Goal: Register for event/course

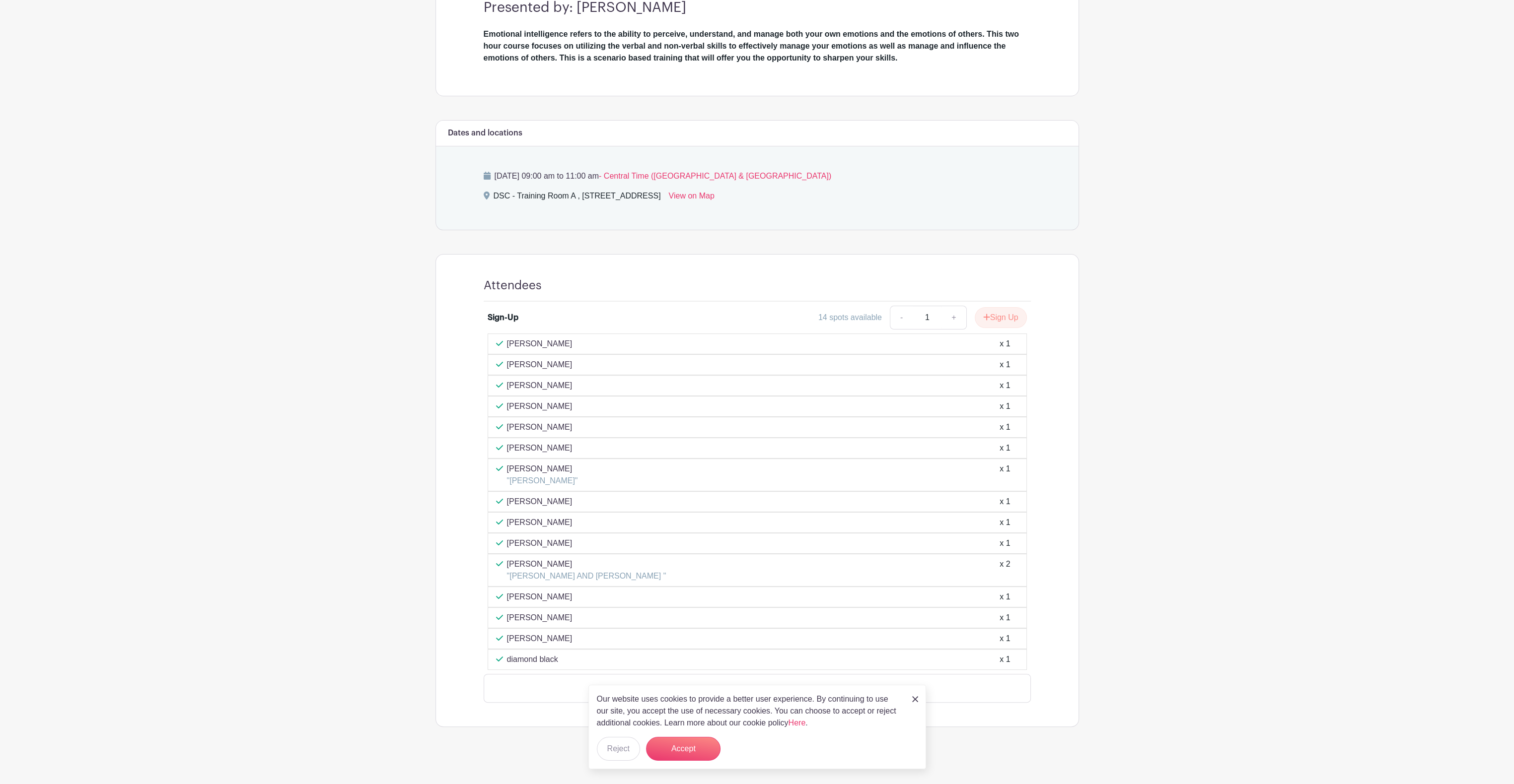
scroll to position [280, 0]
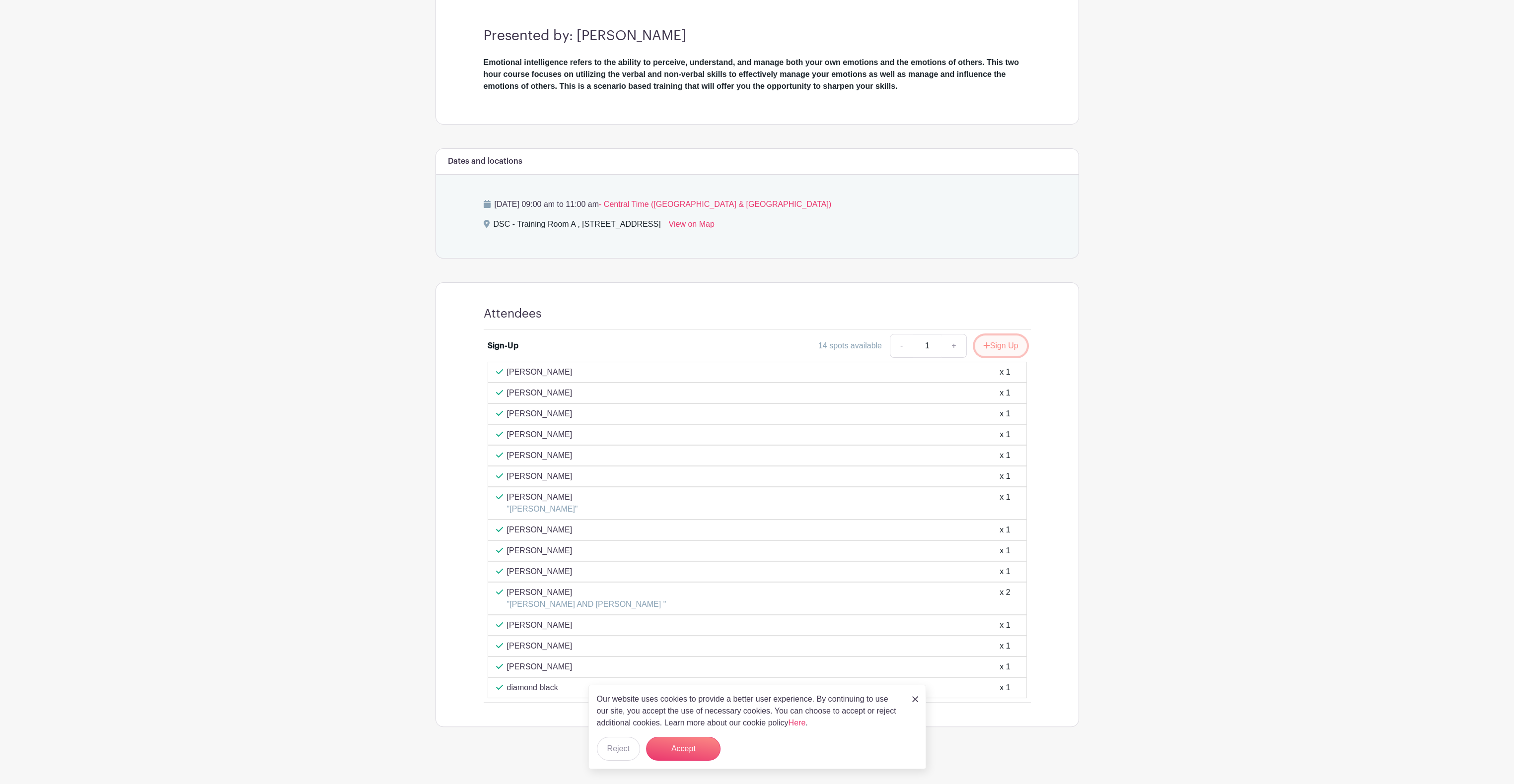
click at [1006, 342] on button "Sign Up" at bounding box center [1001, 345] width 52 height 21
click at [682, 748] on button "Accept" at bounding box center [683, 749] width 74 height 24
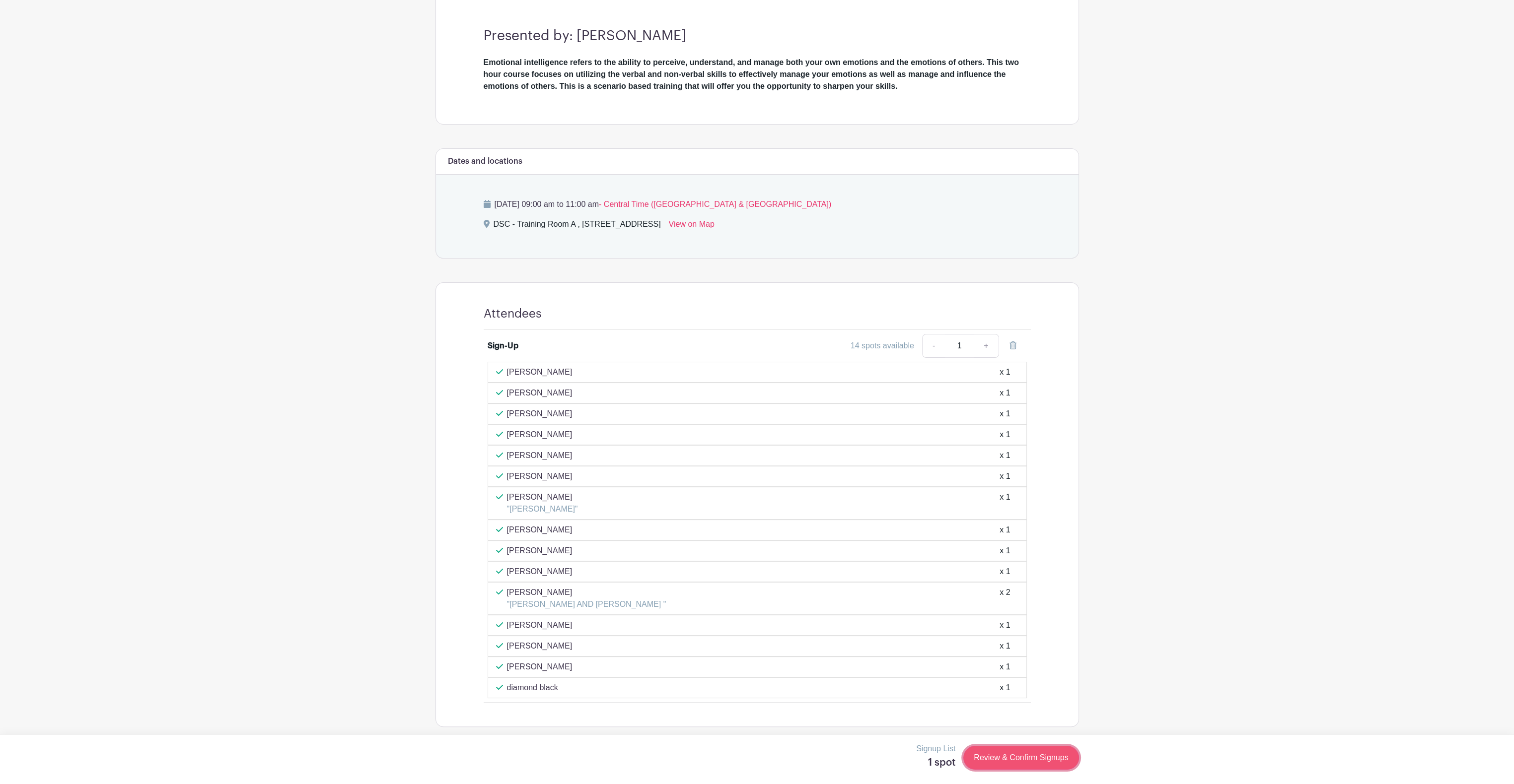
click at [1062, 762] on link "Review & Confirm Signups" at bounding box center [1021, 758] width 115 height 24
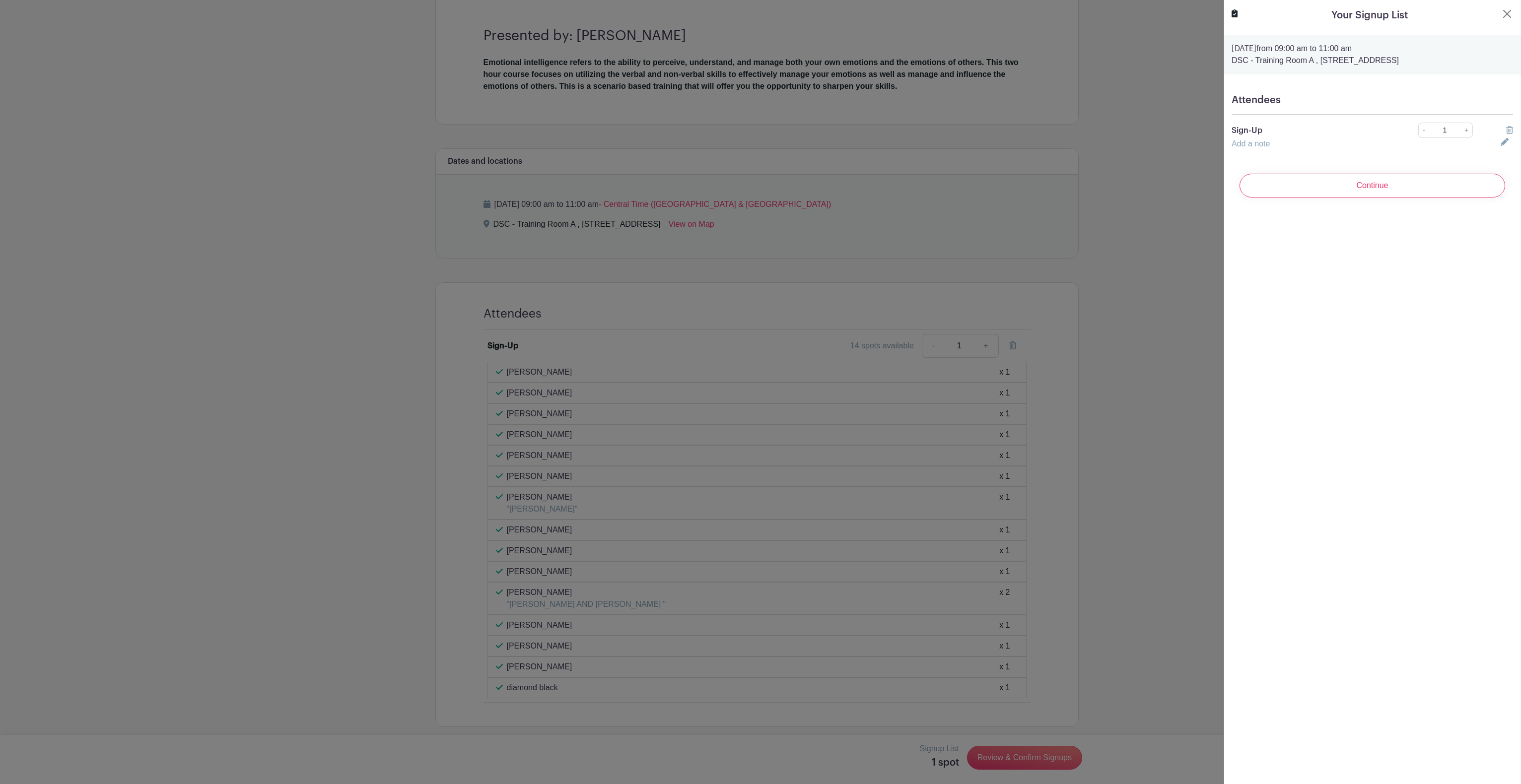
click at [1242, 125] on p "Sign-Up" at bounding box center [1311, 130] width 159 height 12
click at [1242, 136] on p "Sign-Up" at bounding box center [1311, 130] width 159 height 12
click at [1275, 183] on input "Continue" at bounding box center [1372, 185] width 266 height 24
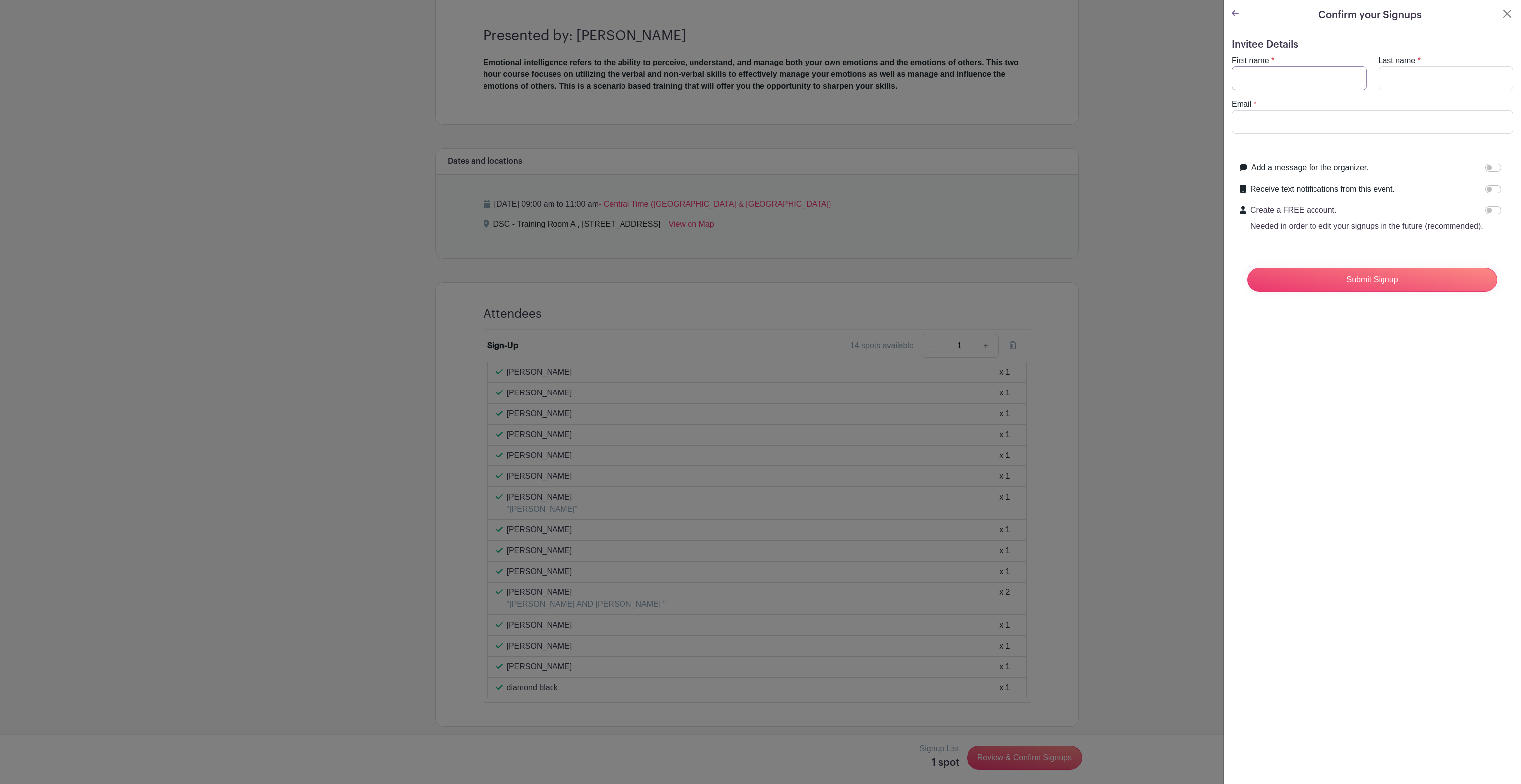
click at [1270, 80] on input "First name" at bounding box center [1299, 79] width 135 height 24
type input "[PERSON_NAME]"
click at [1442, 80] on input "Last name" at bounding box center [1446, 79] width 135 height 24
type input "[PERSON_NAME]"
click at [1333, 122] on input "Email" at bounding box center [1372, 122] width 282 height 24
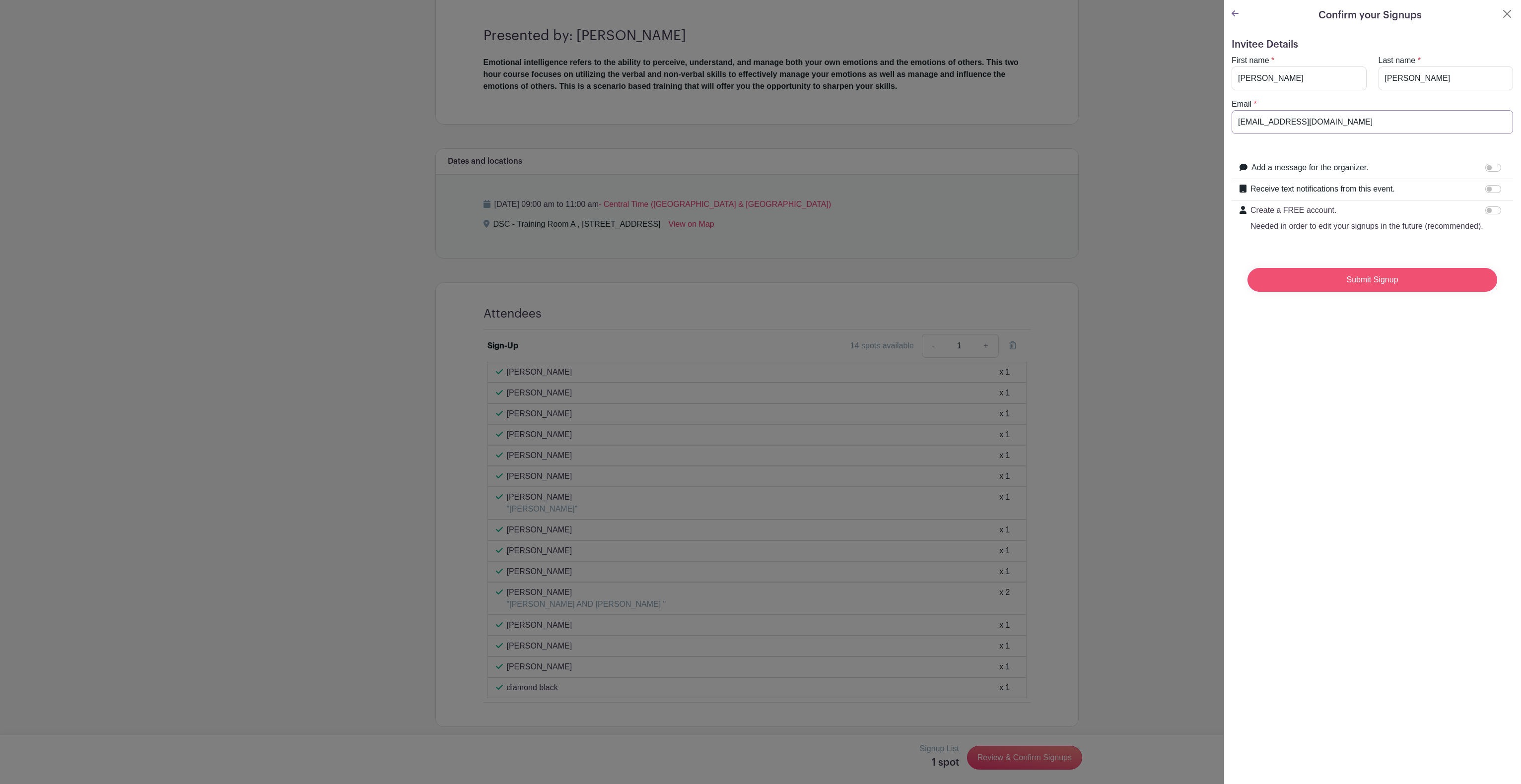
type input "[EMAIL_ADDRESS][DOMAIN_NAME]"
click at [1306, 286] on input "Submit Signup" at bounding box center [1372, 280] width 250 height 24
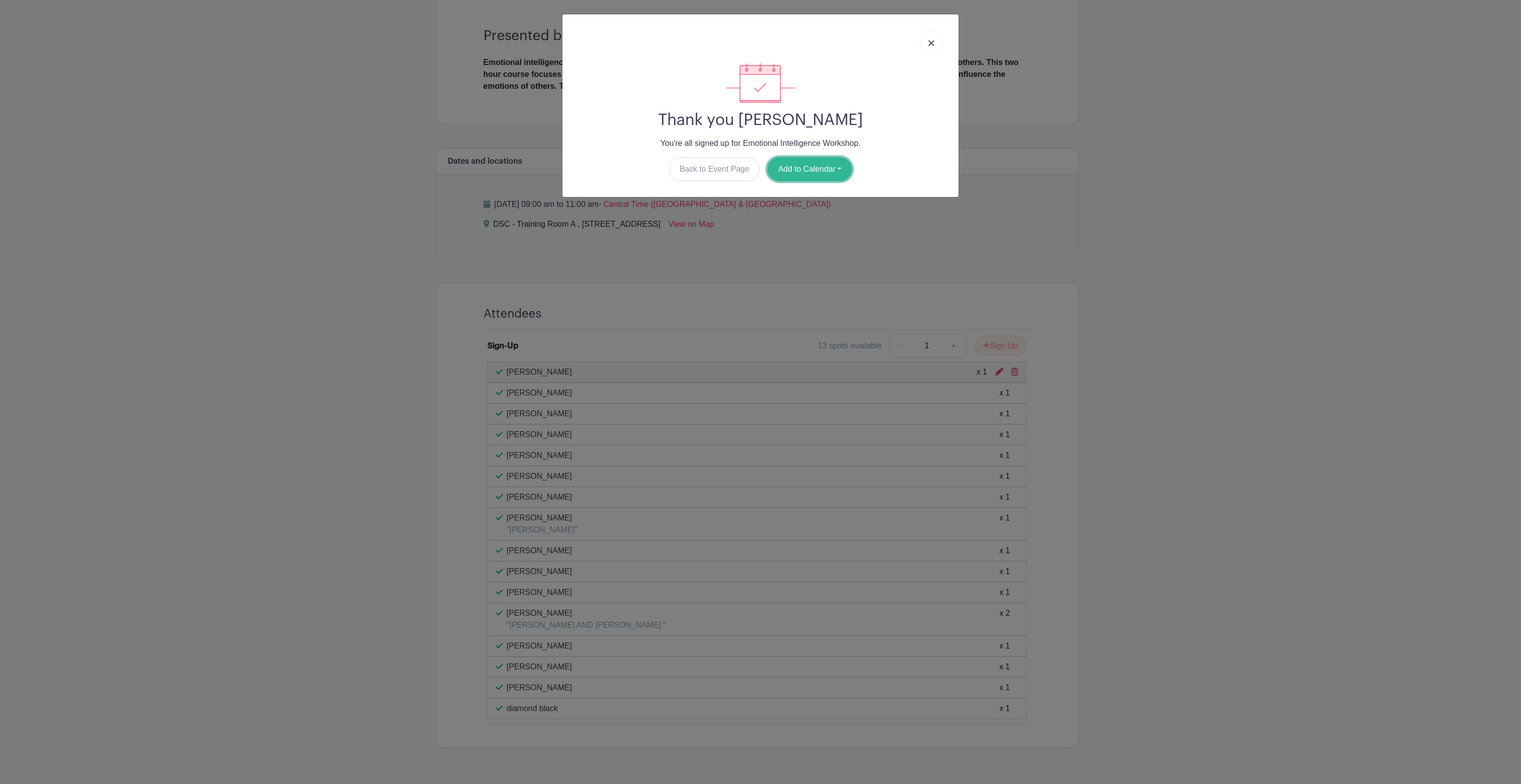
click at [792, 170] on button "Add to Calendar" at bounding box center [810, 169] width 84 height 24
click at [938, 37] on link at bounding box center [931, 43] width 23 height 25
